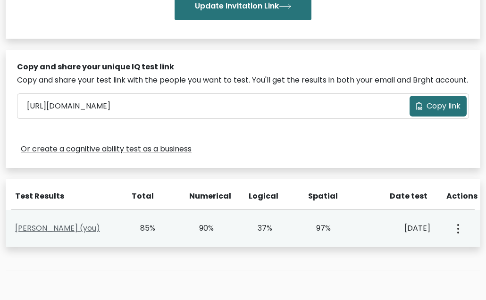
scroll to position [261, 0]
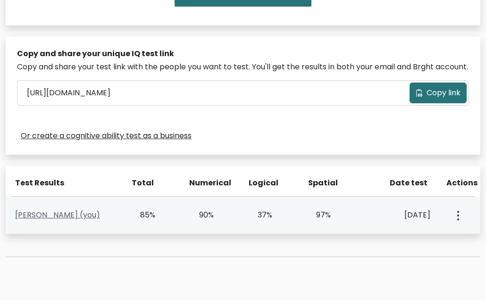
click at [65, 220] on link "Azzam Gifari (you)" at bounding box center [57, 214] width 85 height 11
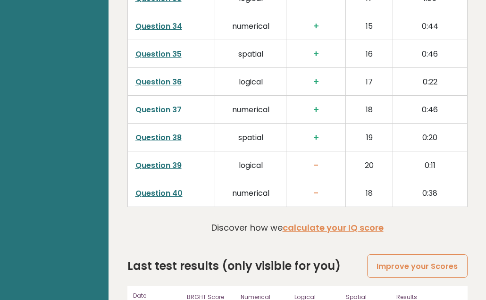
scroll to position [2548, 0]
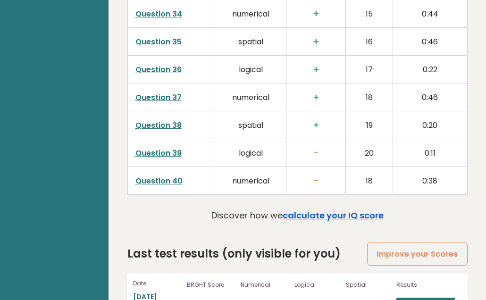
click at [316, 209] on link "calculate your IQ score" at bounding box center [332, 215] width 101 height 12
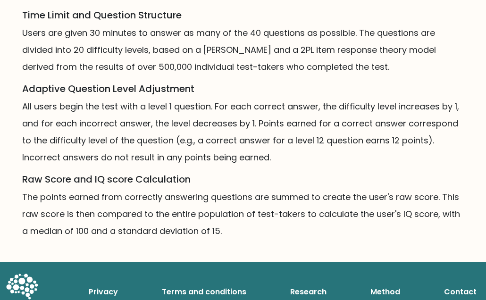
scroll to position [705, 0]
